Goal: Transaction & Acquisition: Purchase product/service

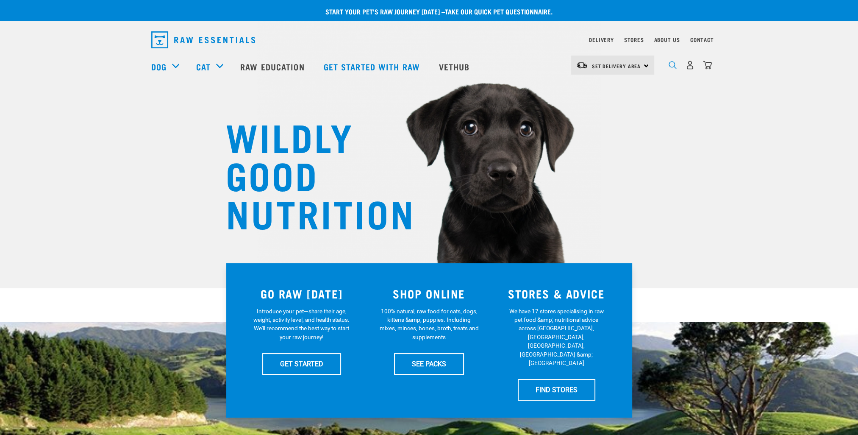
click at [673, 69] on img "dropdown navigation" at bounding box center [673, 65] width 8 height 8
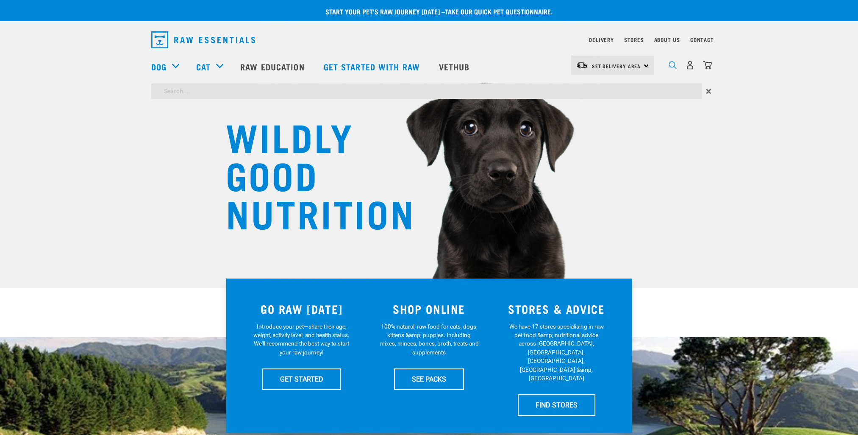
click at [671, 68] on img "dropdown navigation" at bounding box center [673, 65] width 8 height 8
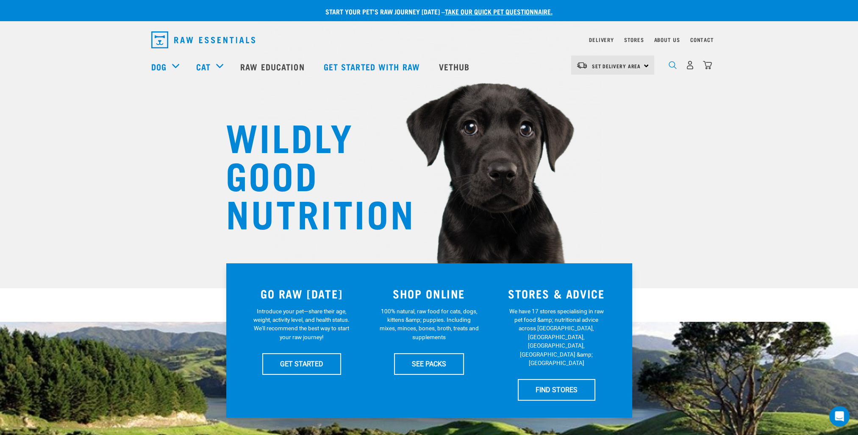
click at [671, 68] on img "dropdown navigation" at bounding box center [673, 65] width 8 height 8
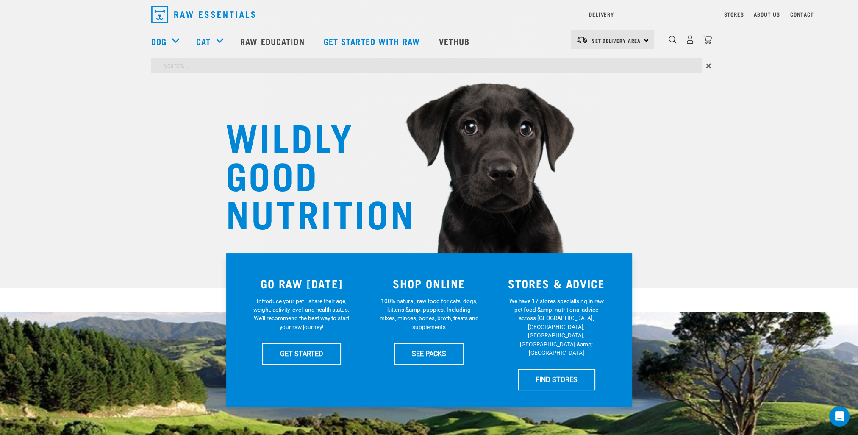
click at [315, 65] on input "search" at bounding box center [426, 65] width 551 height 15
type input "mix"
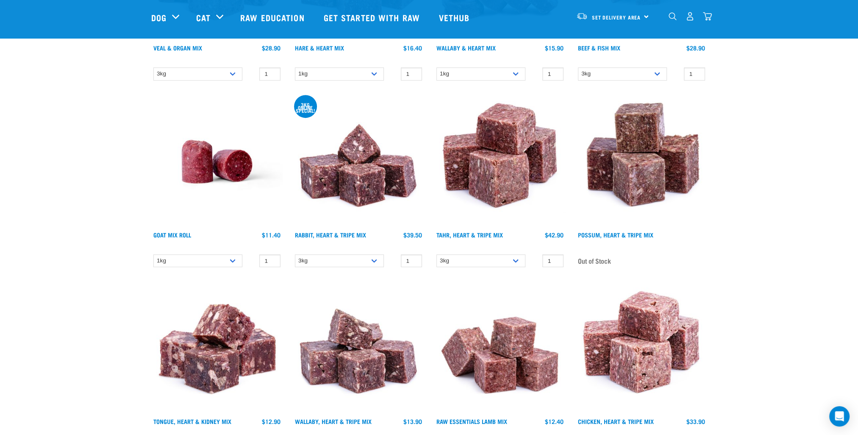
scroll to position [678, 0]
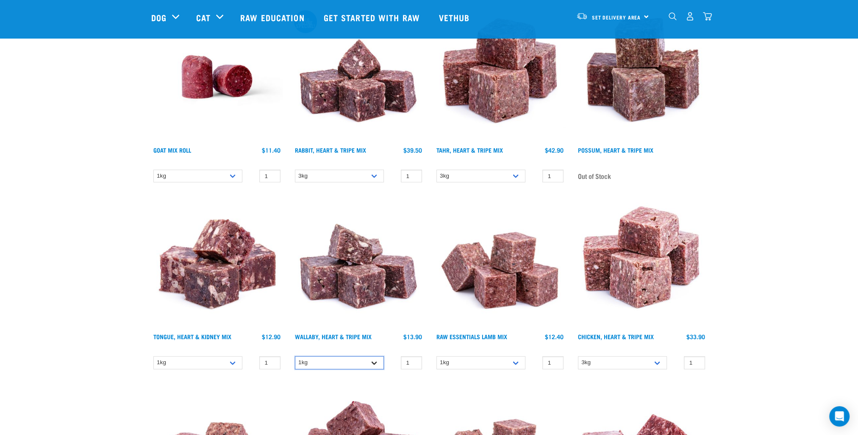
click at [363, 361] on select "1kg 3kg" at bounding box center [339, 362] width 89 height 13
select select "776"
click at [295, 356] on select "1kg 3kg" at bounding box center [339, 362] width 89 height 13
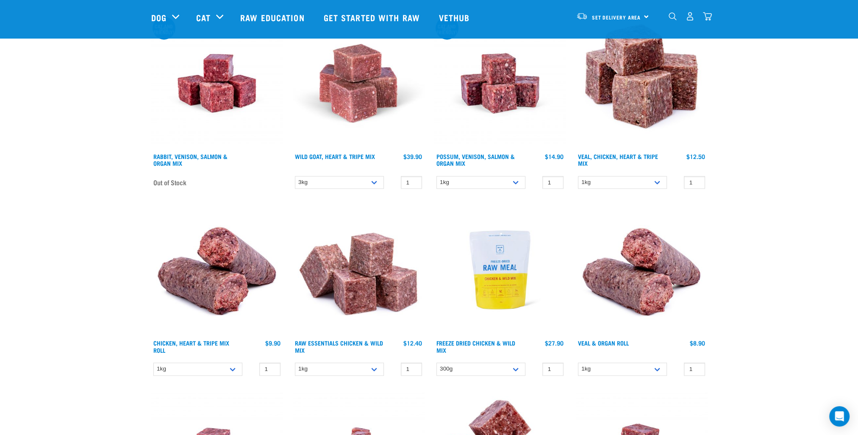
scroll to position [1653, 0]
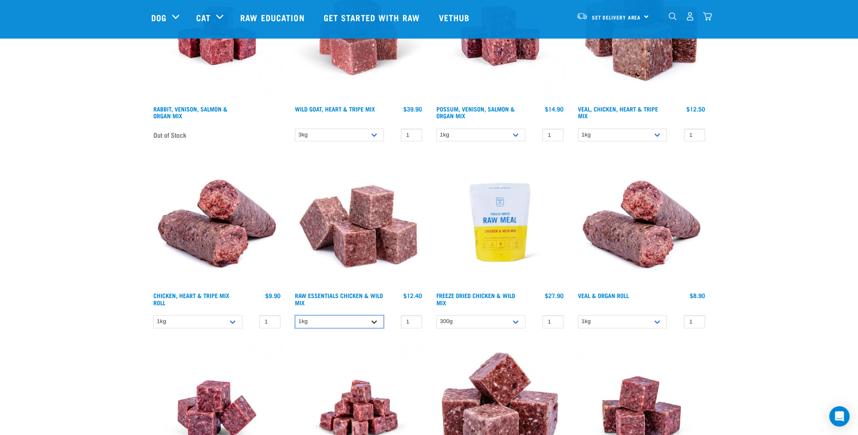
click at [308, 318] on select "1kg 3kg Bulk (10kg) Bulk (20kg)" at bounding box center [339, 321] width 89 height 13
click at [295, 315] on select "1kg 3kg Bulk (10kg) Bulk (20kg)" at bounding box center [339, 321] width 89 height 13
click at [376, 321] on select "1kg 3kg Bulk (10kg) Bulk (20kg)" at bounding box center [339, 321] width 89 height 13
click at [295, 315] on select "1kg 3kg Bulk (10kg) Bulk (20kg)" at bounding box center [339, 321] width 89 height 13
drag, startPoint x: 375, startPoint y: 317, endPoint x: 371, endPoint y: 326, distance: 10.1
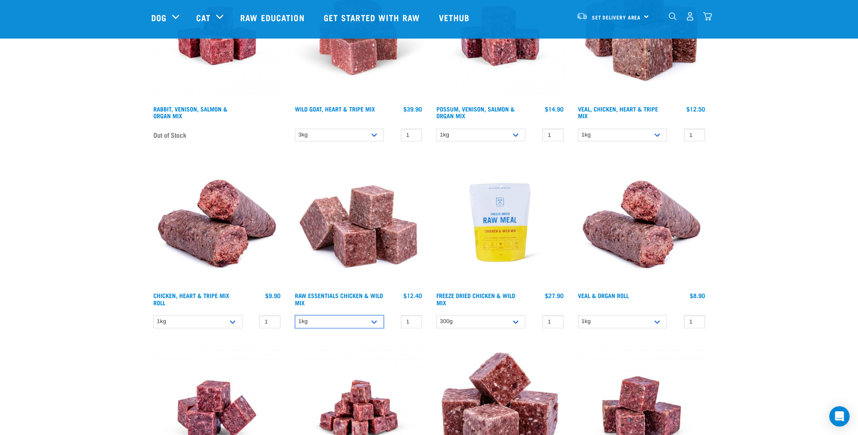
click at [376, 318] on select "1kg 3kg Bulk (10kg) Bulk (20kg)" at bounding box center [339, 321] width 89 height 13
click at [295, 315] on select "1kg 3kg Bulk (10kg) Bulk (20kg)" at bounding box center [339, 321] width 89 height 13
click at [375, 316] on select "1kg 3kg Bulk (10kg) Bulk (20kg)" at bounding box center [339, 321] width 89 height 13
select select "708"
click at [295, 315] on select "1kg 3kg Bulk (10kg) Bulk (20kg)" at bounding box center [339, 321] width 89 height 13
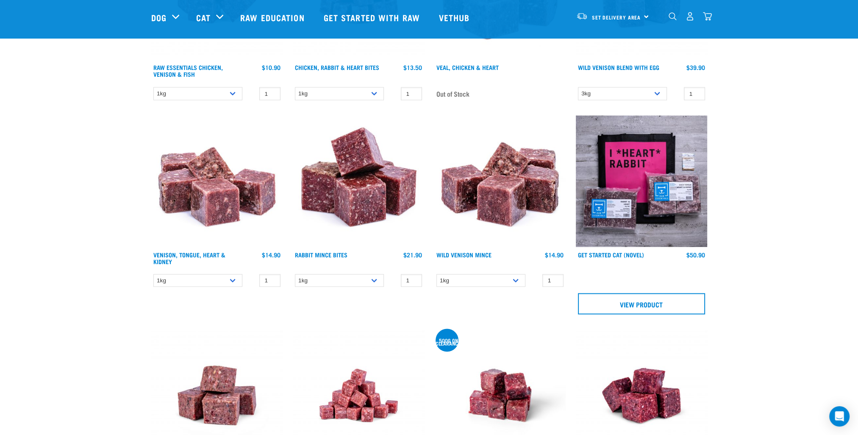
scroll to position [2077, 0]
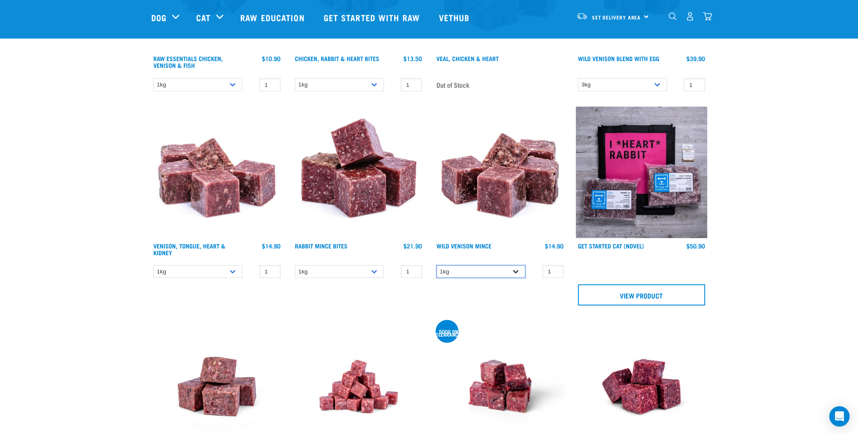
click at [516, 265] on select "1kg 3kg" at bounding box center [481, 271] width 89 height 13
select select "927"
click at [437, 265] on select "1kg 3kg" at bounding box center [481, 271] width 89 height 13
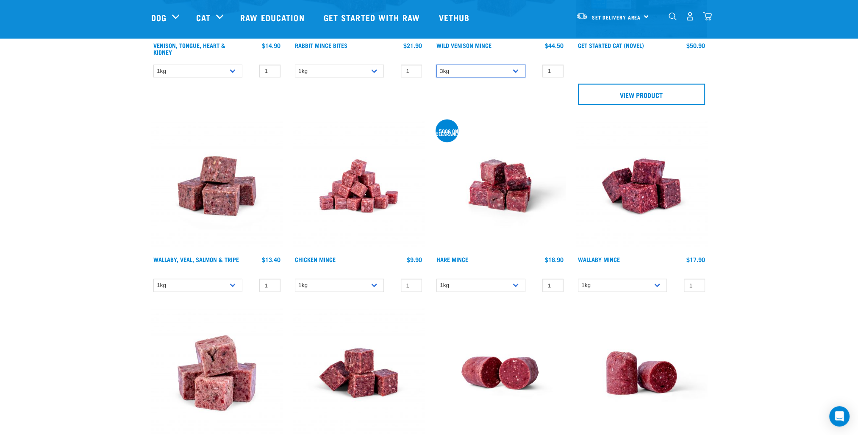
scroll to position [2289, 0]
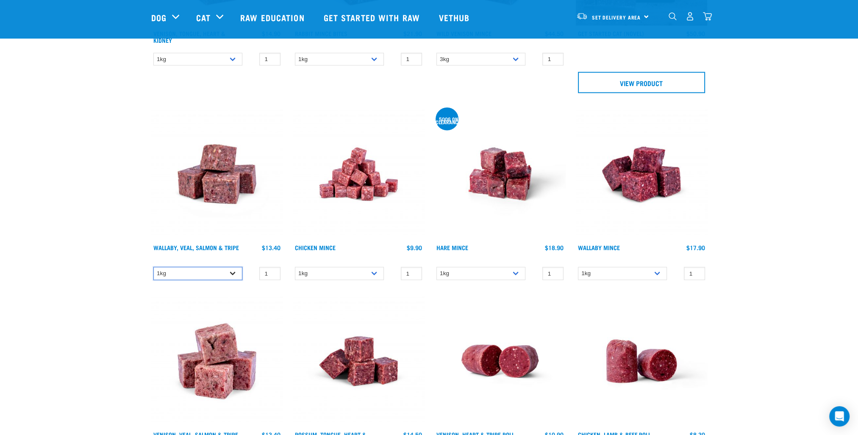
click at [226, 267] on select "1kg 3kg Bulk (18kg)" at bounding box center [197, 273] width 89 height 13
select select "45457"
click at [153, 267] on select "1kg 3kg Bulk (18kg)" at bounding box center [197, 273] width 89 height 13
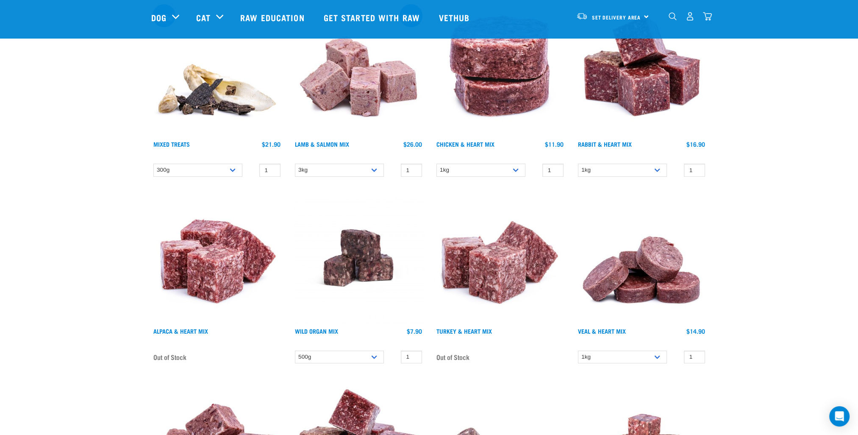
scroll to position [0, 0]
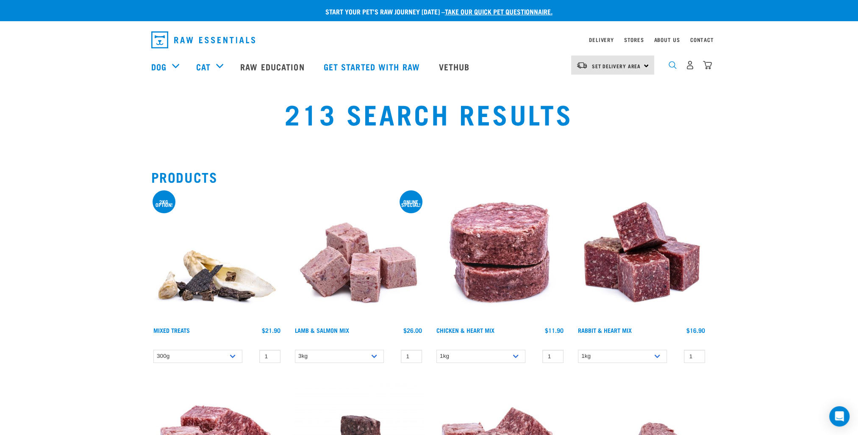
click at [673, 69] on img "dropdown navigation" at bounding box center [673, 65] width 8 height 8
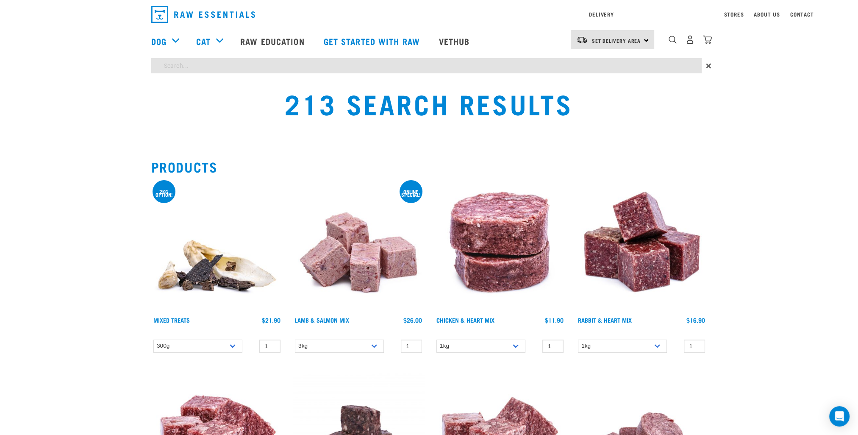
type input "VEAL BRISKET"
click at [255, 62] on input "VEAL BRISKET" at bounding box center [426, 65] width 551 height 15
click at [674, 42] on div "Delivery Stores About Us Contact Set Delivery Area" at bounding box center [429, 39] width 858 height 78
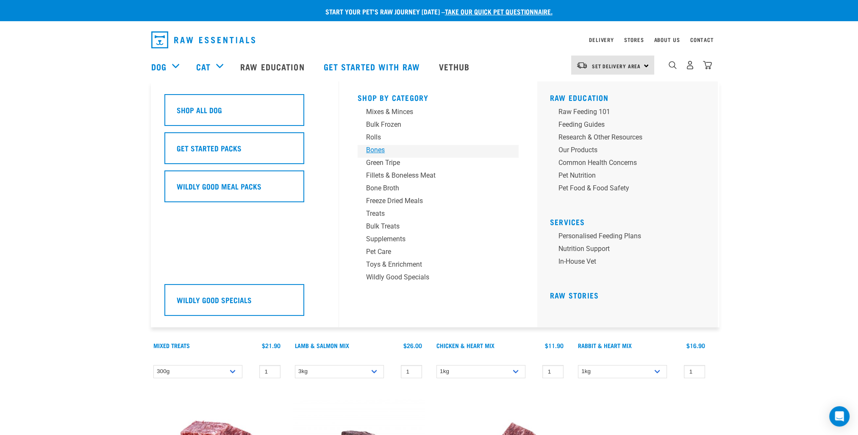
click at [377, 147] on div "Bones" at bounding box center [432, 150] width 132 height 10
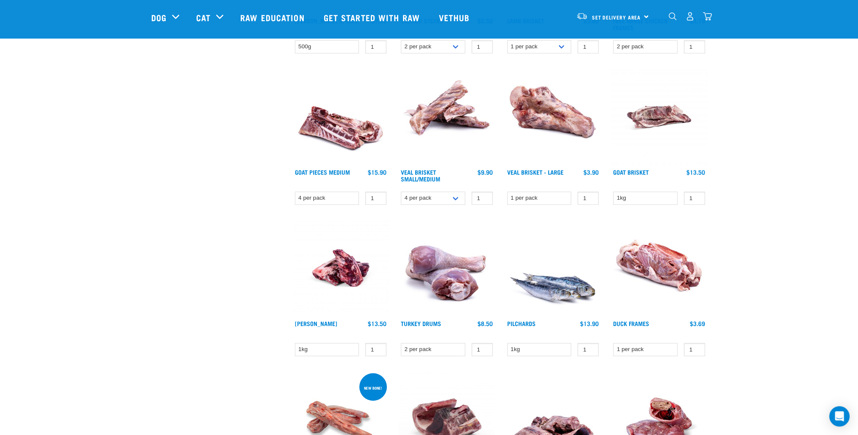
scroll to position [339, 0]
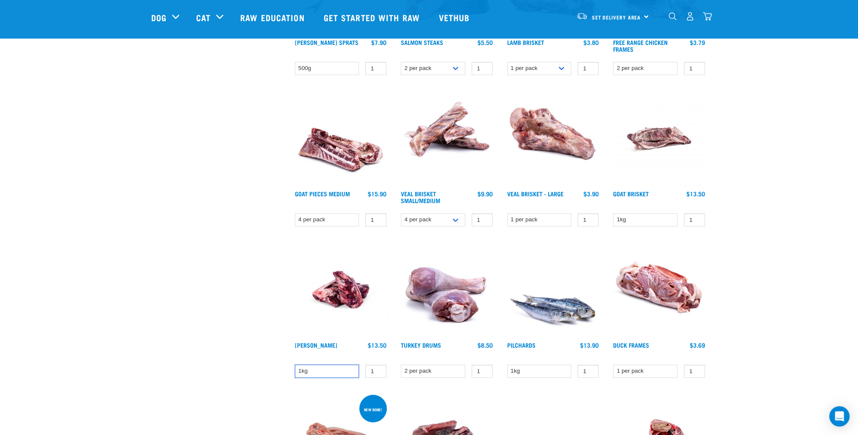
click at [331, 367] on select "1kg" at bounding box center [327, 370] width 64 height 13
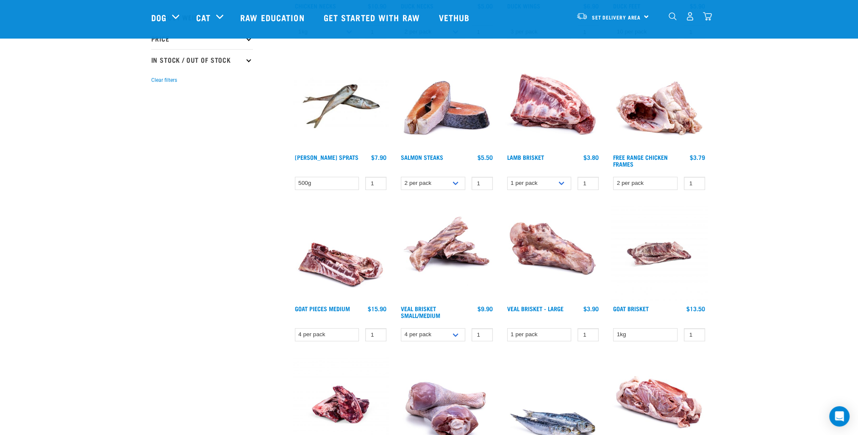
scroll to position [212, 0]
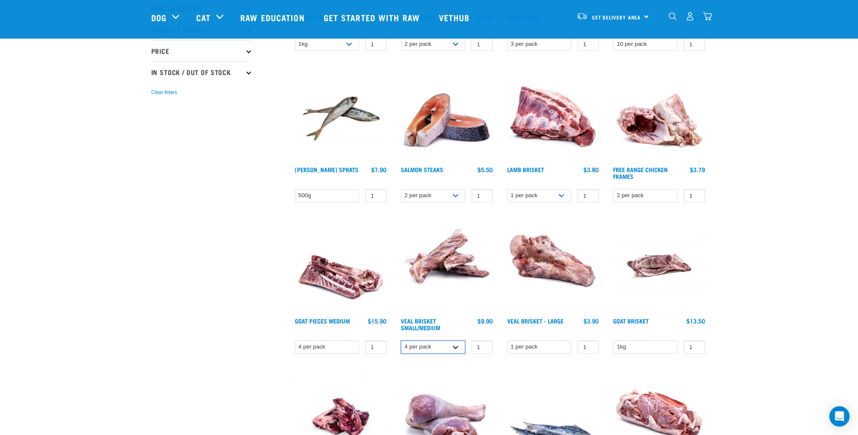
click at [448, 346] on select "4 per pack 8 per pack" at bounding box center [433, 346] width 64 height 13
select select "447645"
click at [401, 340] on select "4 per pack 8 per pack" at bounding box center [433, 346] width 64 height 13
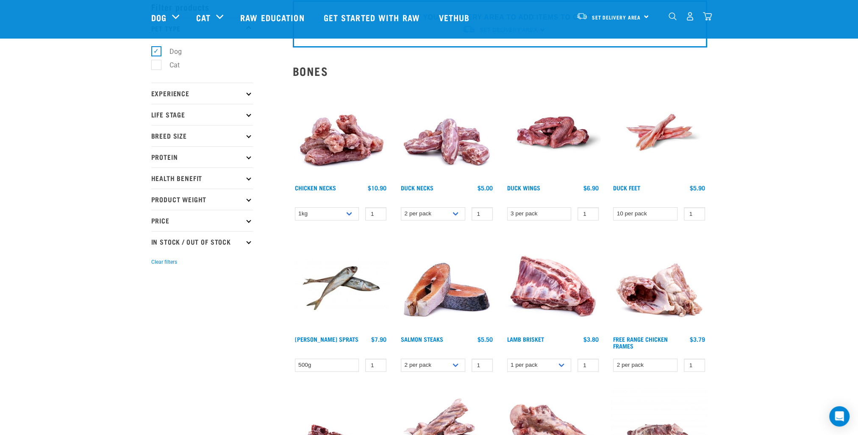
scroll to position [0, 0]
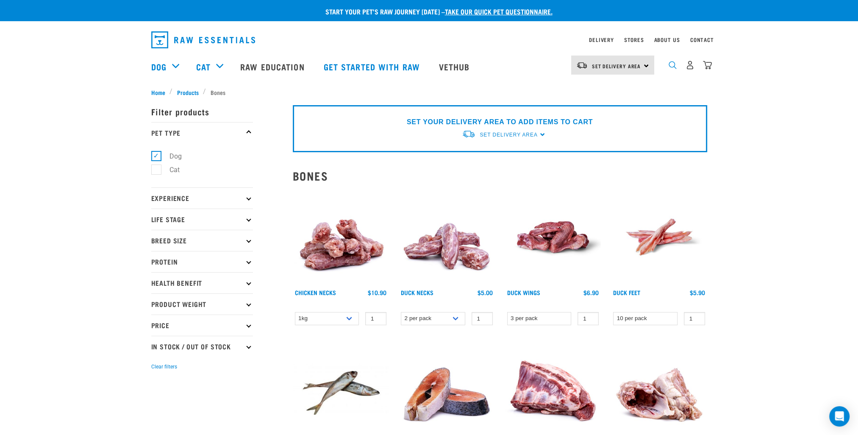
click at [673, 69] on img "dropdown navigation" at bounding box center [673, 65] width 8 height 8
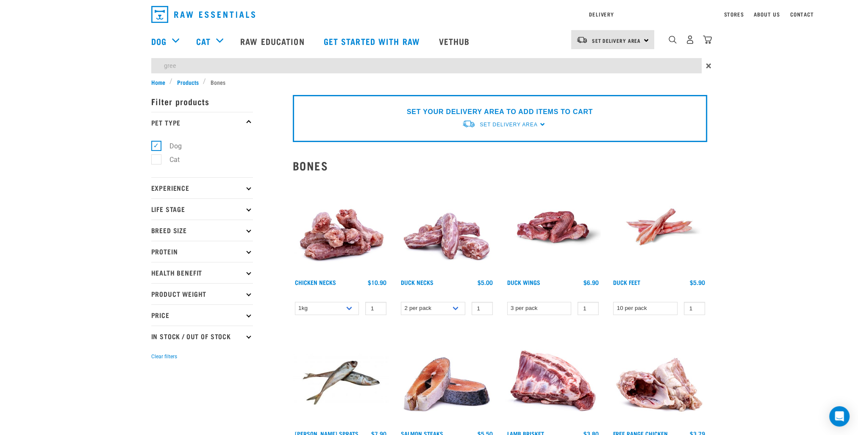
type input "GREEN TRIPE"
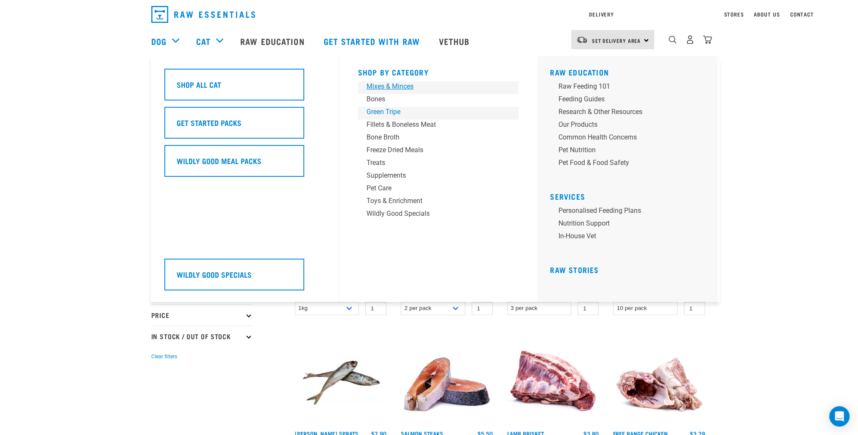
click at [389, 114] on div "Shop By Category Mixes & Minces Bones Green Tripe Treats" at bounding box center [438, 179] width 171 height 246
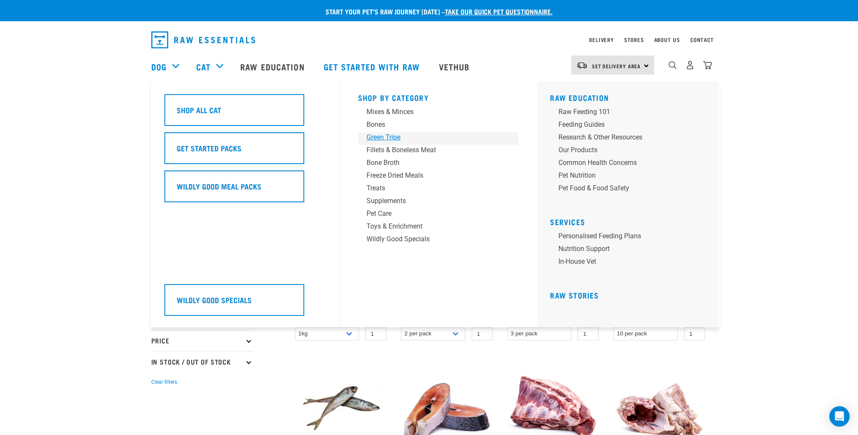
click at [390, 137] on div "Green Tripe" at bounding box center [433, 137] width 132 height 10
click at [389, 137] on div "Green Tripe" at bounding box center [433, 137] width 132 height 10
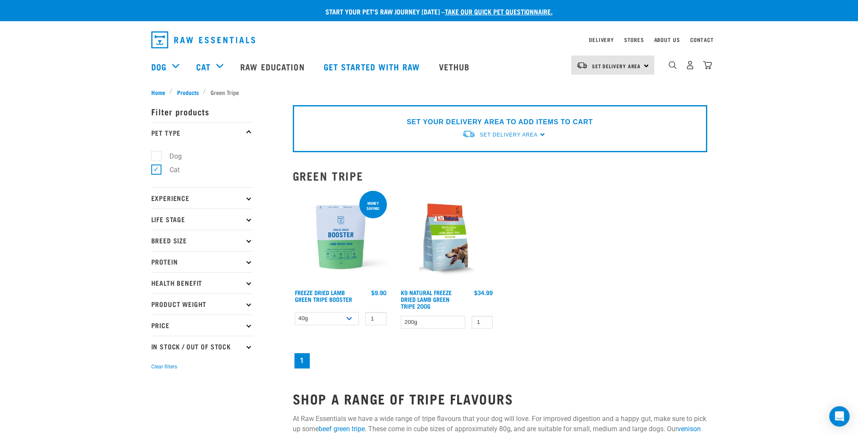
click at [219, 92] on div "× Filter products Pet Type Dog Cat Experience New Raw Feeder Experienced Raw Fe…" at bounding box center [217, 326] width 142 height 468
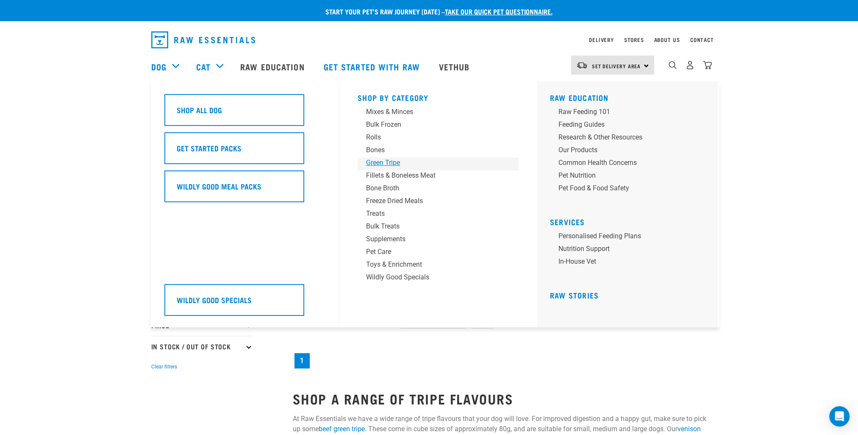
click at [375, 164] on div "Green Tripe" at bounding box center [432, 163] width 132 height 10
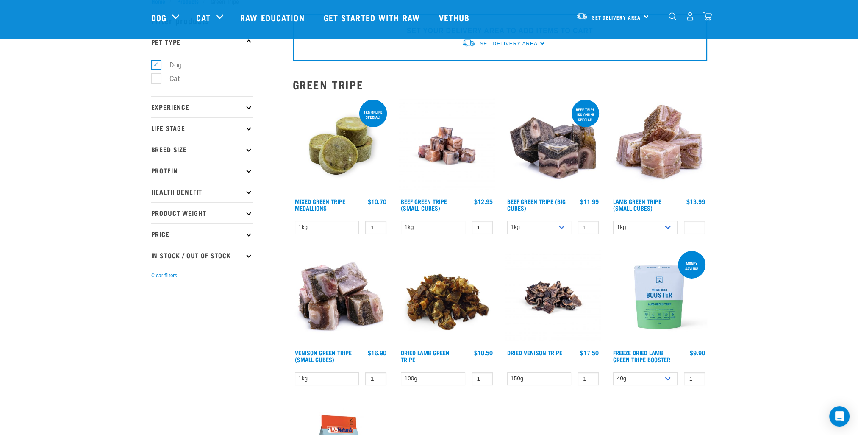
scroll to position [42, 0]
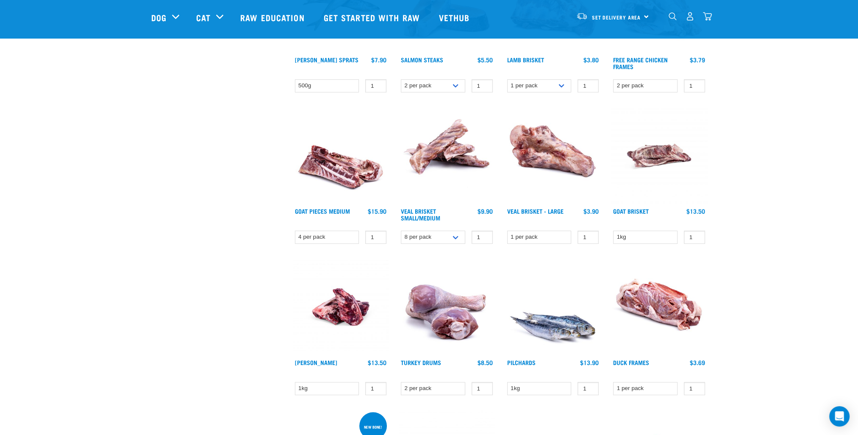
scroll to position [339, 0]
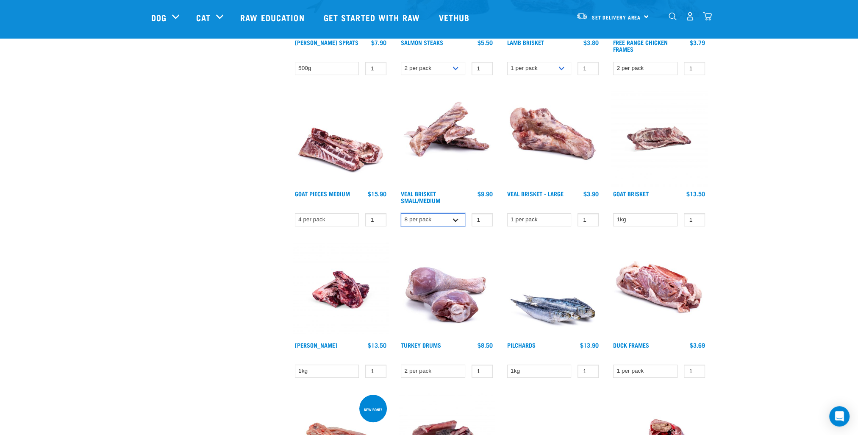
click at [459, 216] on select "4 per pack 8 per pack" at bounding box center [433, 219] width 64 height 13
select select "447644"
click at [401, 213] on select "4 per pack 8 per pack" at bounding box center [433, 219] width 64 height 13
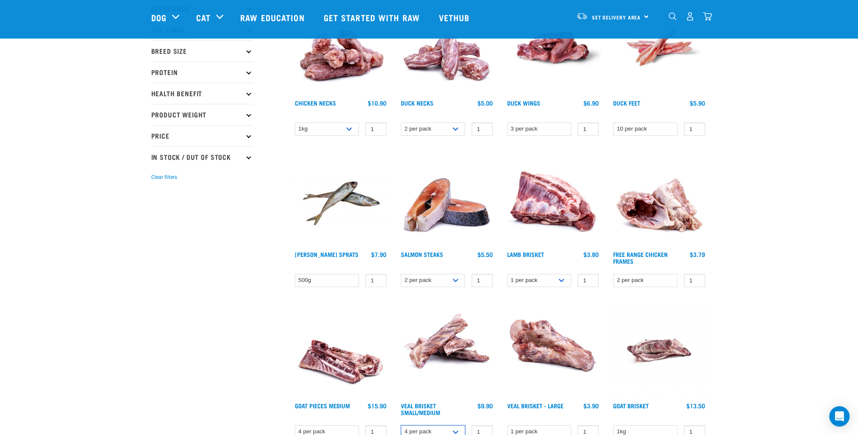
scroll to position [0, 0]
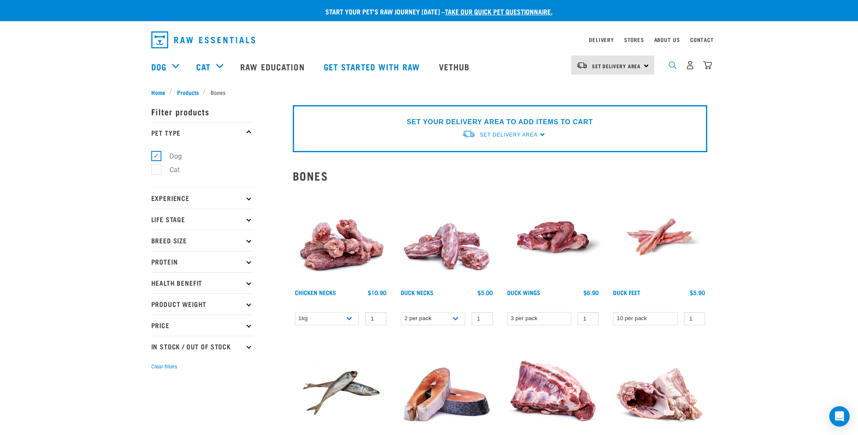
click at [671, 67] on img "dropdown navigation" at bounding box center [673, 65] width 8 height 8
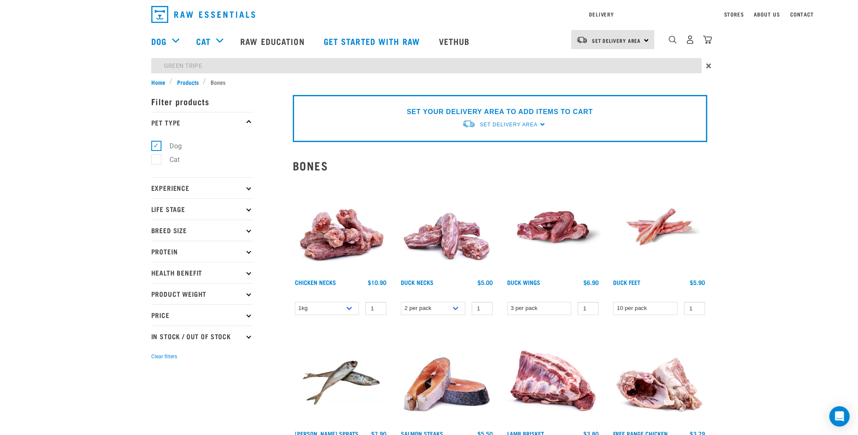
click at [356, 71] on input "GREEN TRIPE" at bounding box center [426, 65] width 551 height 15
type input "GREEN TRI"
click at [180, 40] on div "Delivery Stores About Us Contact Set Delivery Area" at bounding box center [429, 39] width 858 height 78
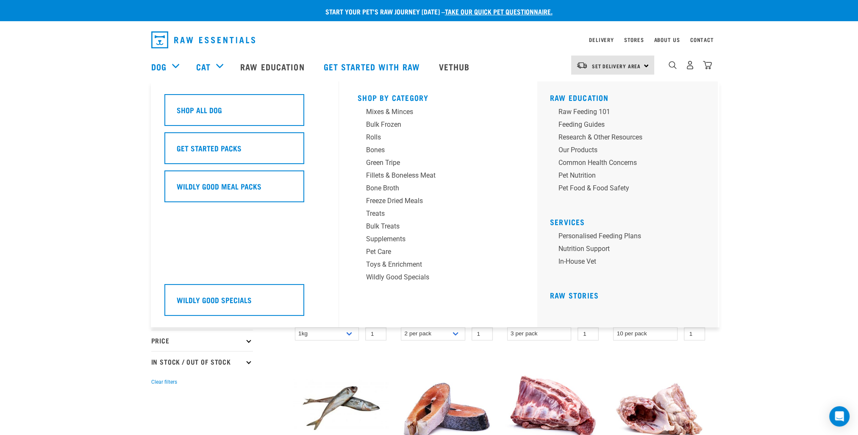
click at [174, 67] on div "Dog" at bounding box center [169, 67] width 36 height 34
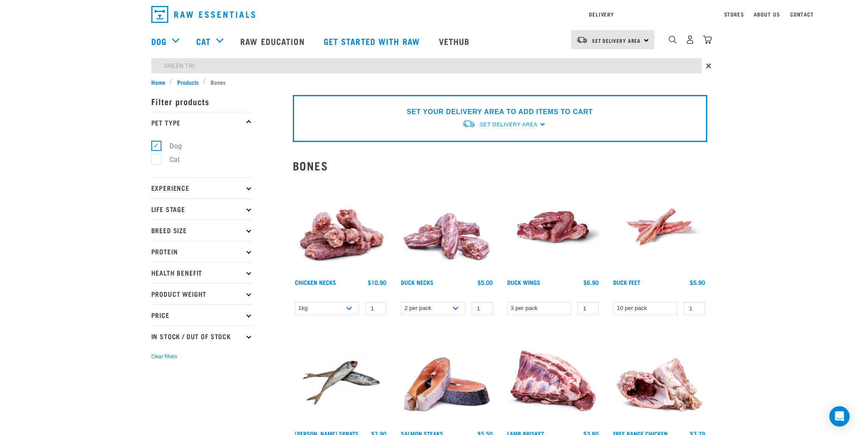
click at [176, 40] on div "Delivery Stores About Us Contact Set Delivery Area" at bounding box center [429, 39] width 858 height 78
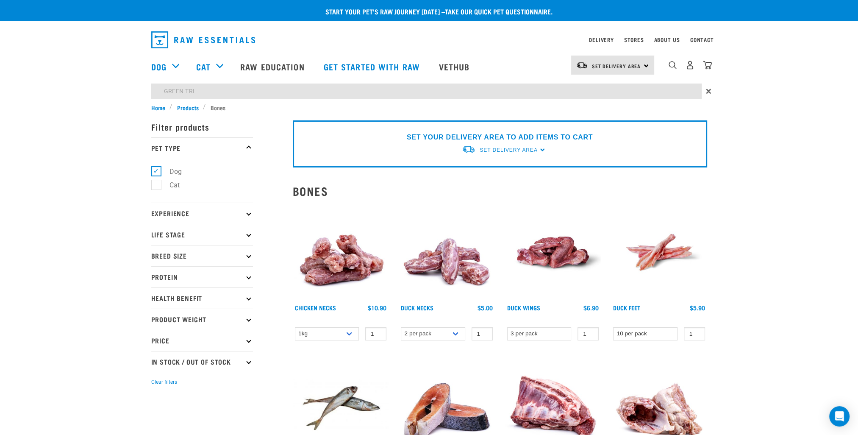
click at [176, 40] on img "dropdown navigation" at bounding box center [203, 39] width 104 height 17
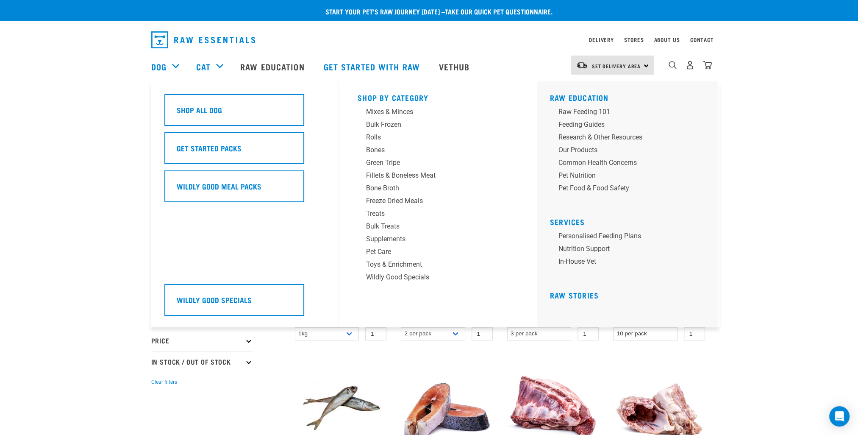
click at [176, 67] on div "Dog" at bounding box center [169, 67] width 36 height 34
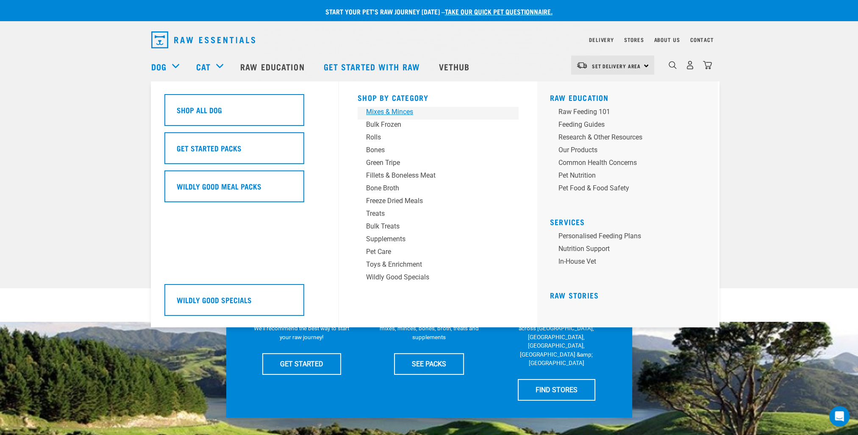
click at [379, 111] on div "Mixes & Minces" at bounding box center [432, 112] width 132 height 10
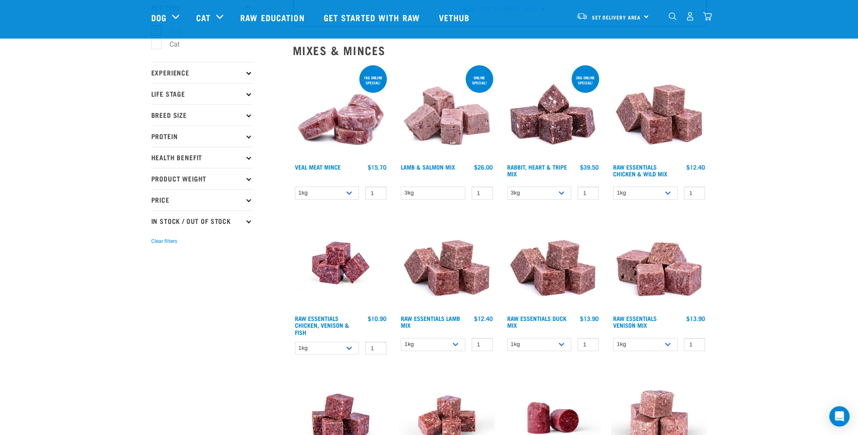
scroll to position [85, 0]
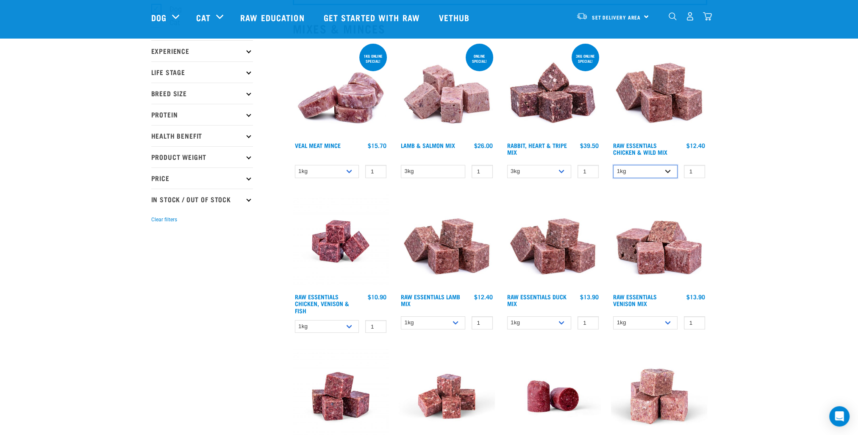
click at [671, 172] on select "1kg 3kg Bulk (10kg)" at bounding box center [645, 171] width 64 height 13
select select "709"
click at [613, 165] on select "1kg 3kg Bulk (10kg)" at bounding box center [645, 171] width 64 height 13
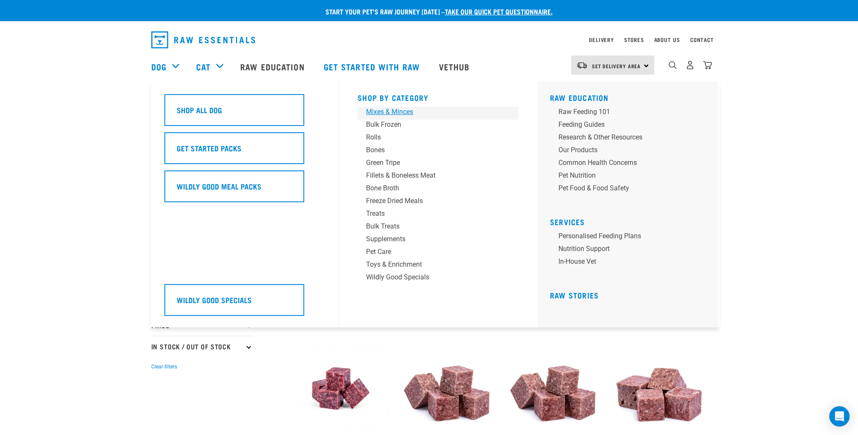
click at [378, 116] on div "Mixes & Minces" at bounding box center [432, 112] width 132 height 10
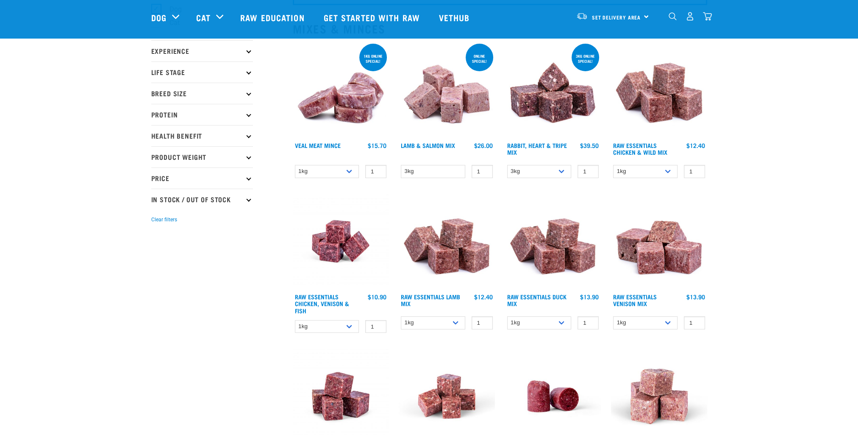
scroll to position [127, 0]
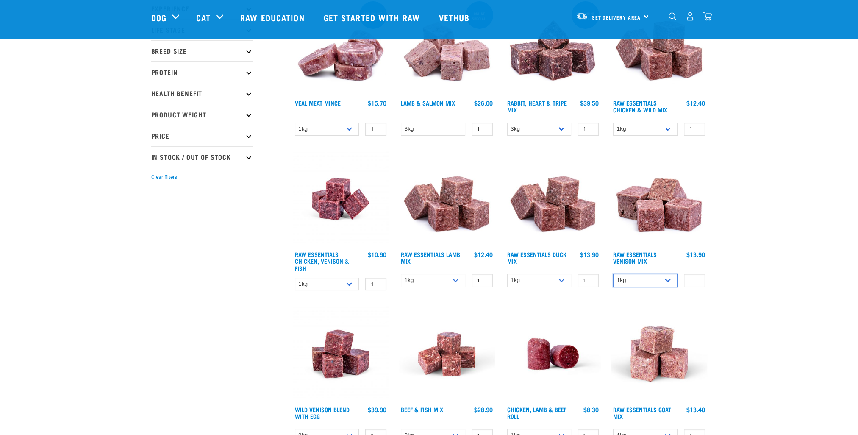
drag, startPoint x: 642, startPoint y: 278, endPoint x: 640, endPoint y: 286, distance: 7.3
click at [642, 278] on select "1kg 3kg Bulk (20kg)" at bounding box center [645, 280] width 64 height 13
select select "712"
click at [613, 274] on select "1kg 3kg Bulk (20kg)" at bounding box center [645, 280] width 64 height 13
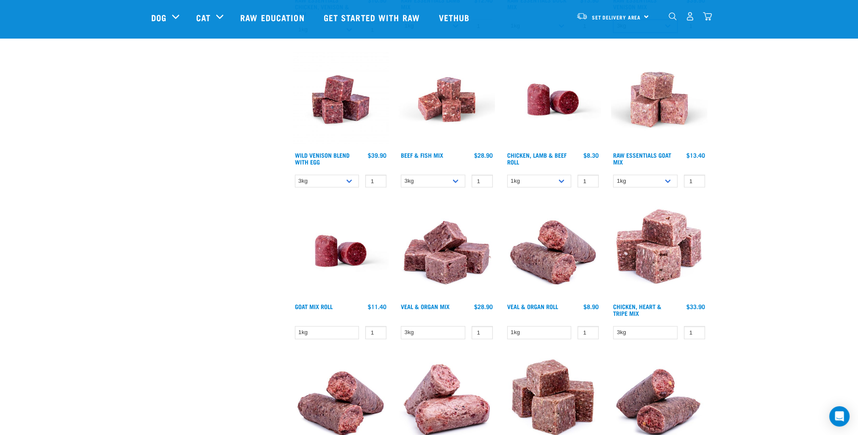
scroll to position [551, 0]
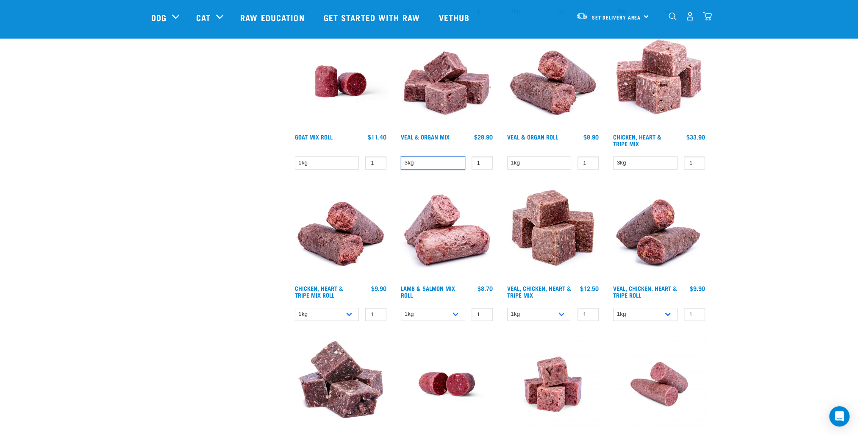
click at [460, 161] on select "3kg" at bounding box center [433, 162] width 64 height 13
click at [461, 164] on select "3kg" at bounding box center [433, 162] width 64 height 13
click at [441, 168] on div "3kg 1 0 100 0 100" at bounding box center [447, 163] width 96 height 15
drag, startPoint x: 436, startPoint y: 165, endPoint x: 414, endPoint y: 162, distance: 21.8
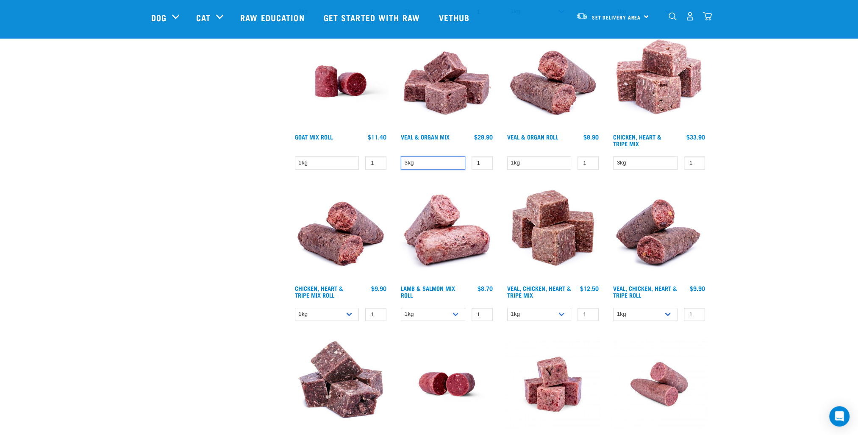
click at [414, 162] on select "3kg" at bounding box center [433, 162] width 64 height 13
drag, startPoint x: 414, startPoint y: 162, endPoint x: 438, endPoint y: 181, distance: 29.9
click at [414, 162] on select "3kg" at bounding box center [433, 162] width 64 height 13
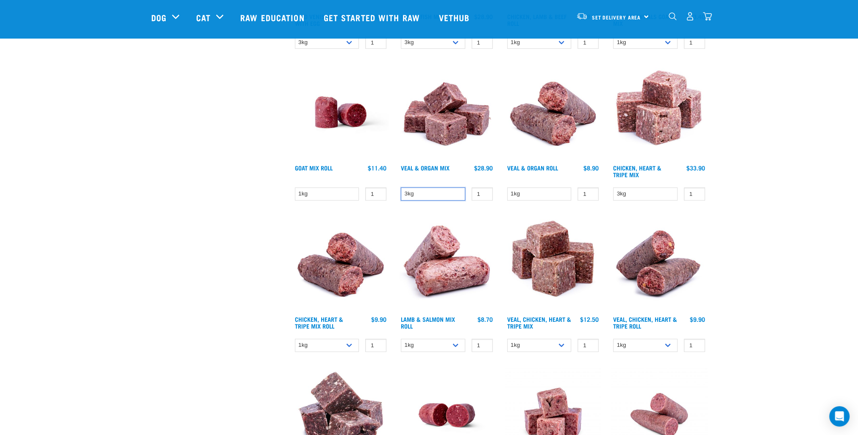
scroll to position [509, 0]
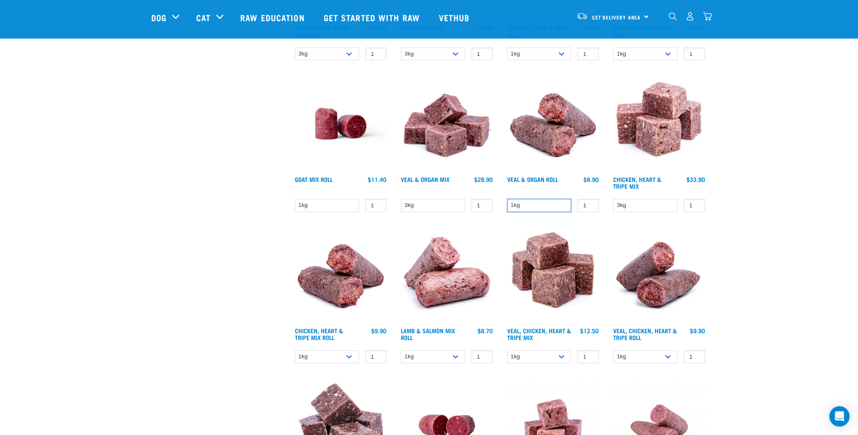
click at [522, 202] on select "1kg" at bounding box center [539, 205] width 64 height 13
